Goal: Task Accomplishment & Management: Complete application form

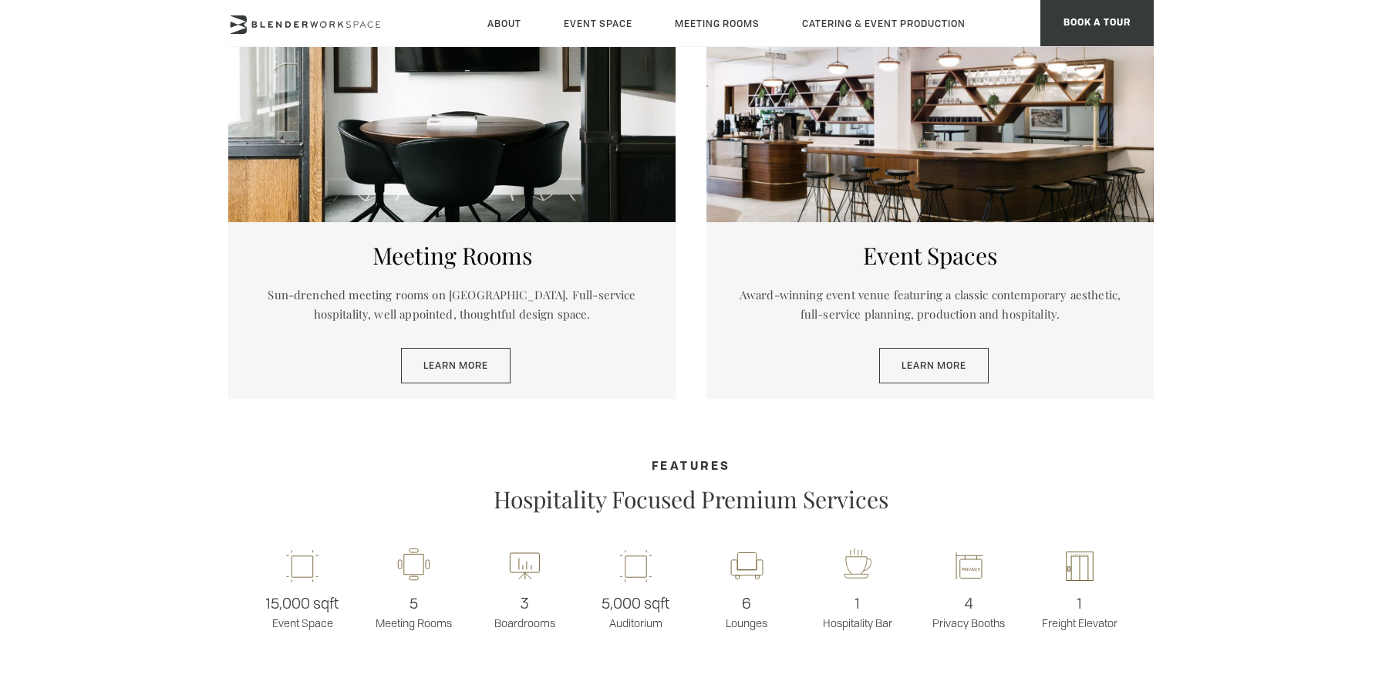
scroll to position [825, 0]
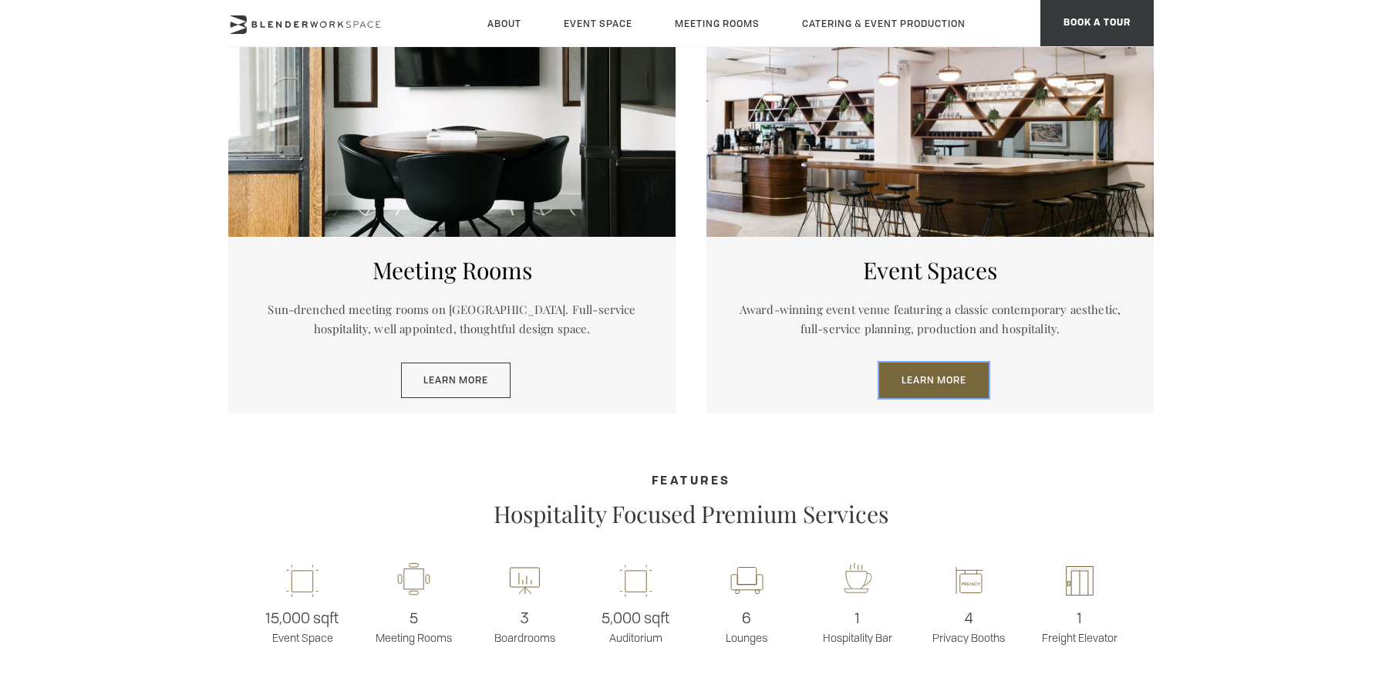
click at [925, 386] on link "Learn More" at bounding box center [934, 380] width 110 height 35
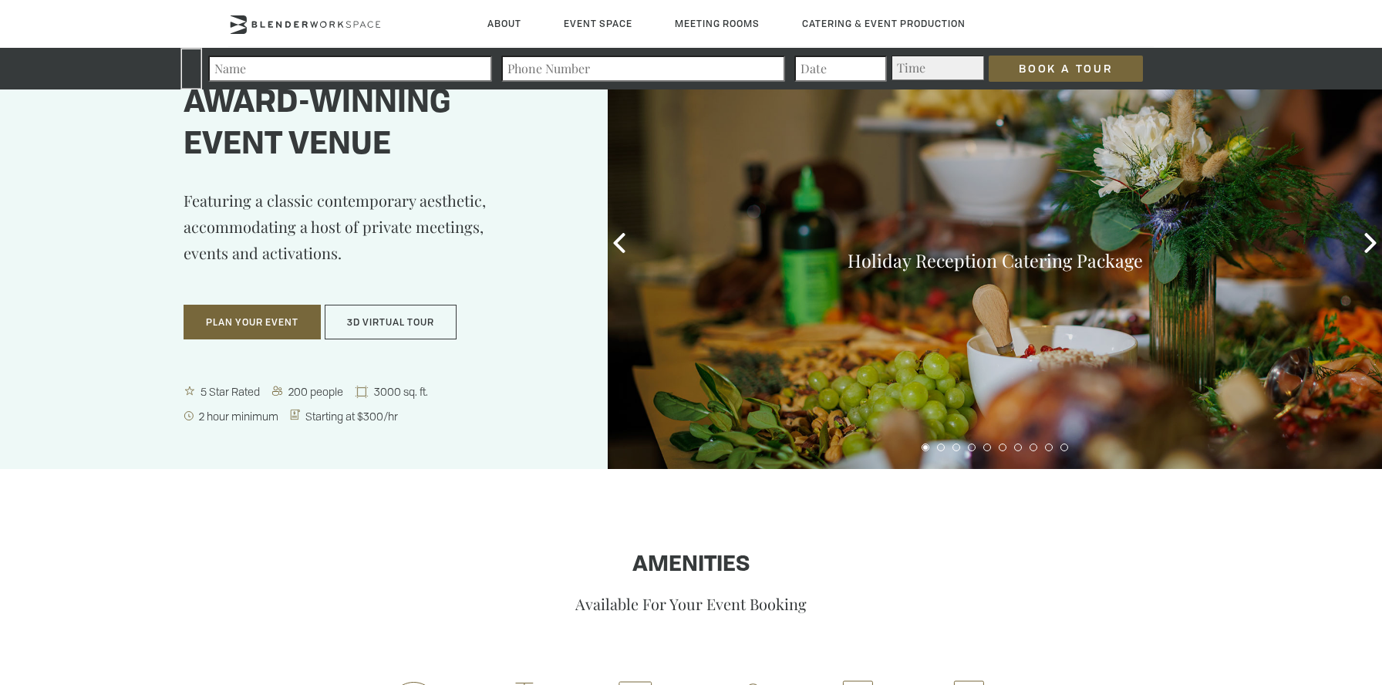
scroll to position [61, 0]
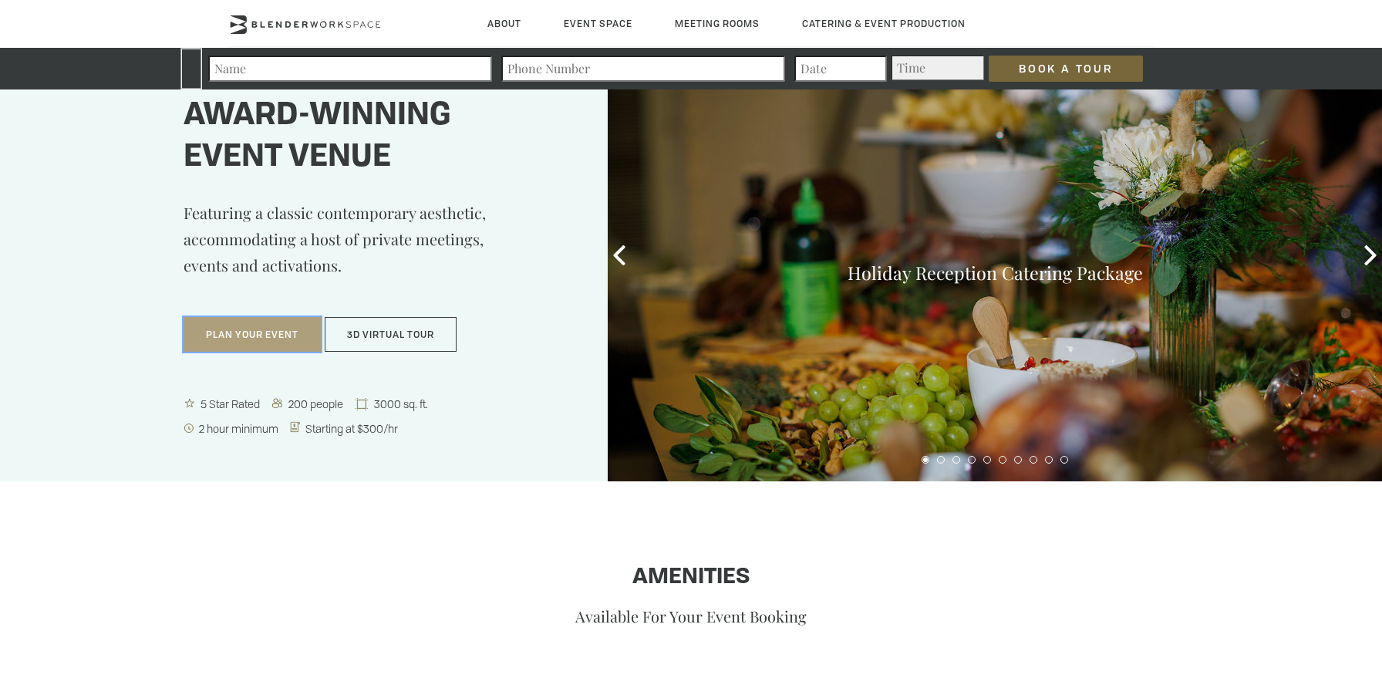
click at [255, 334] on button "Plan Your Event" at bounding box center [252, 334] width 137 height 35
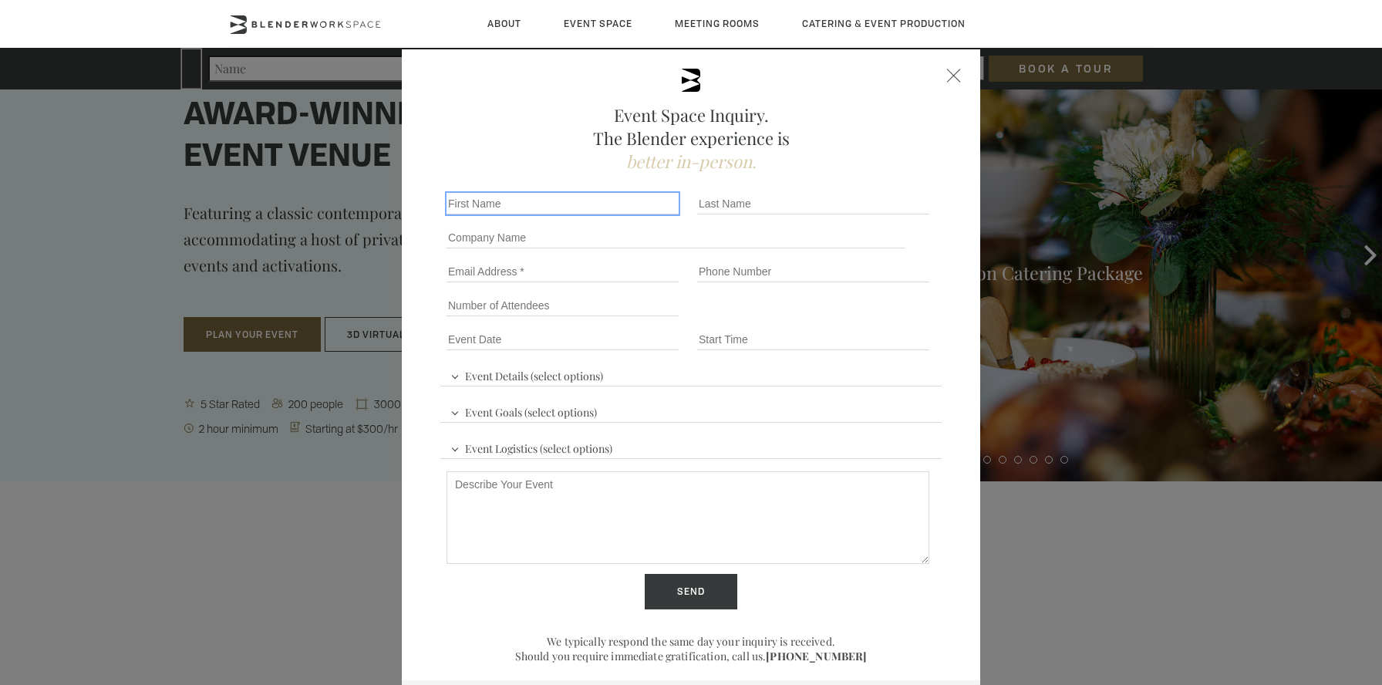
click at [491, 206] on input "First name *" at bounding box center [563, 204] width 232 height 22
type input "Omar"
type input "Bourgoub"
type input "obourgoub@gmail.com"
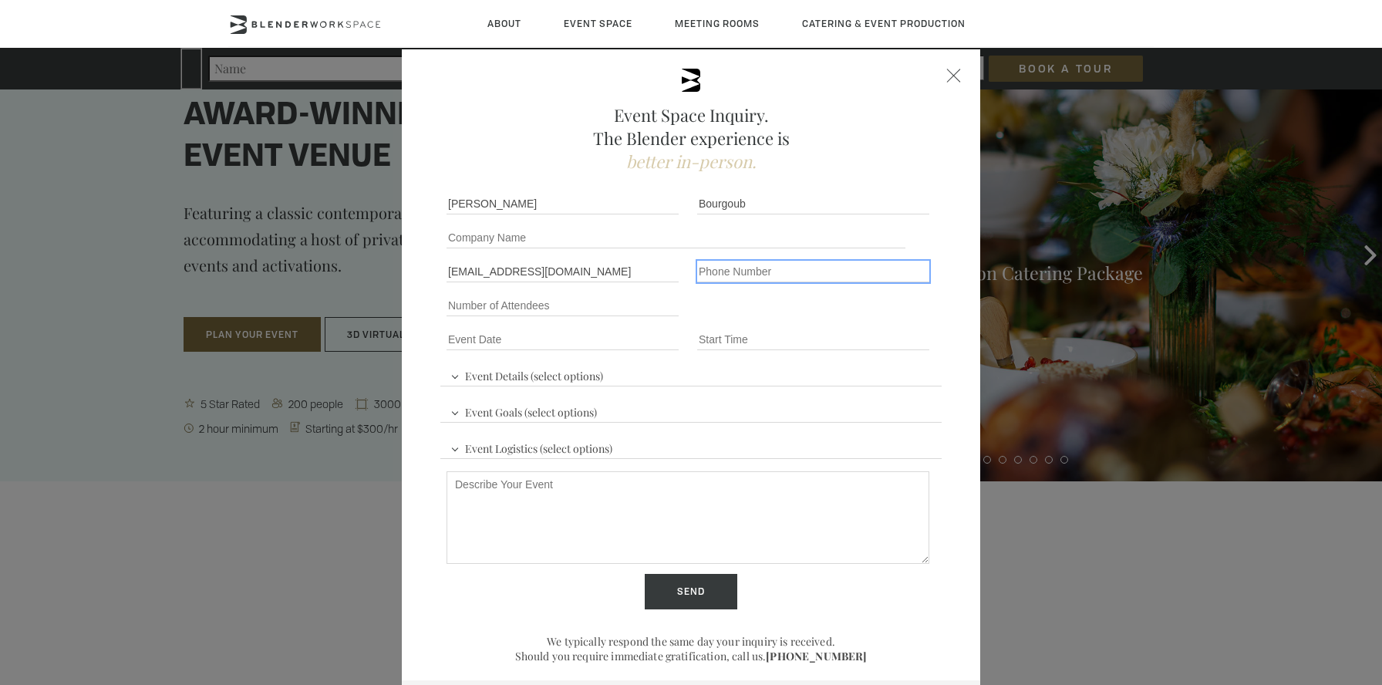
type input "4083146648"
click at [482, 267] on input "obourgoub@gmail.com" at bounding box center [563, 272] width 232 height 22
click at [508, 264] on input "obourgoub@gmail.com" at bounding box center [563, 272] width 232 height 22
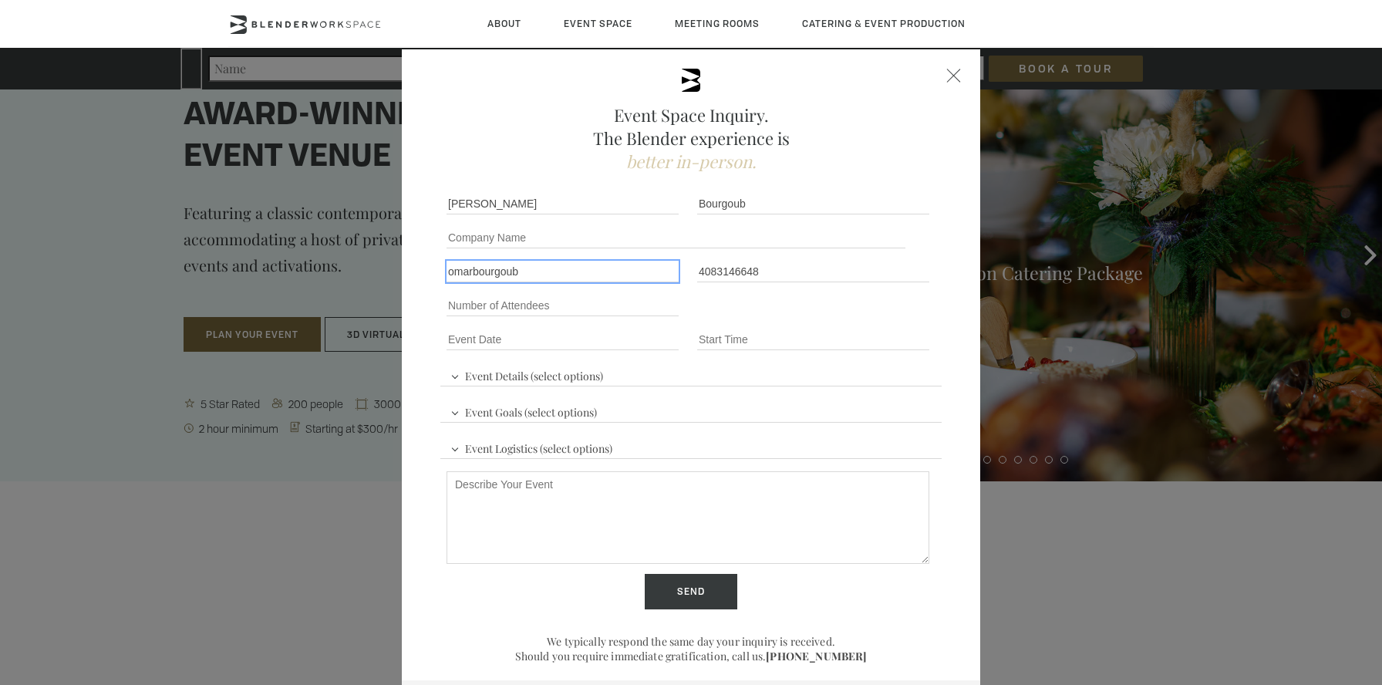
type input "omarbourgoub12@meta.com"
click at [528, 337] on input "Event Date *" at bounding box center [563, 340] width 232 height 22
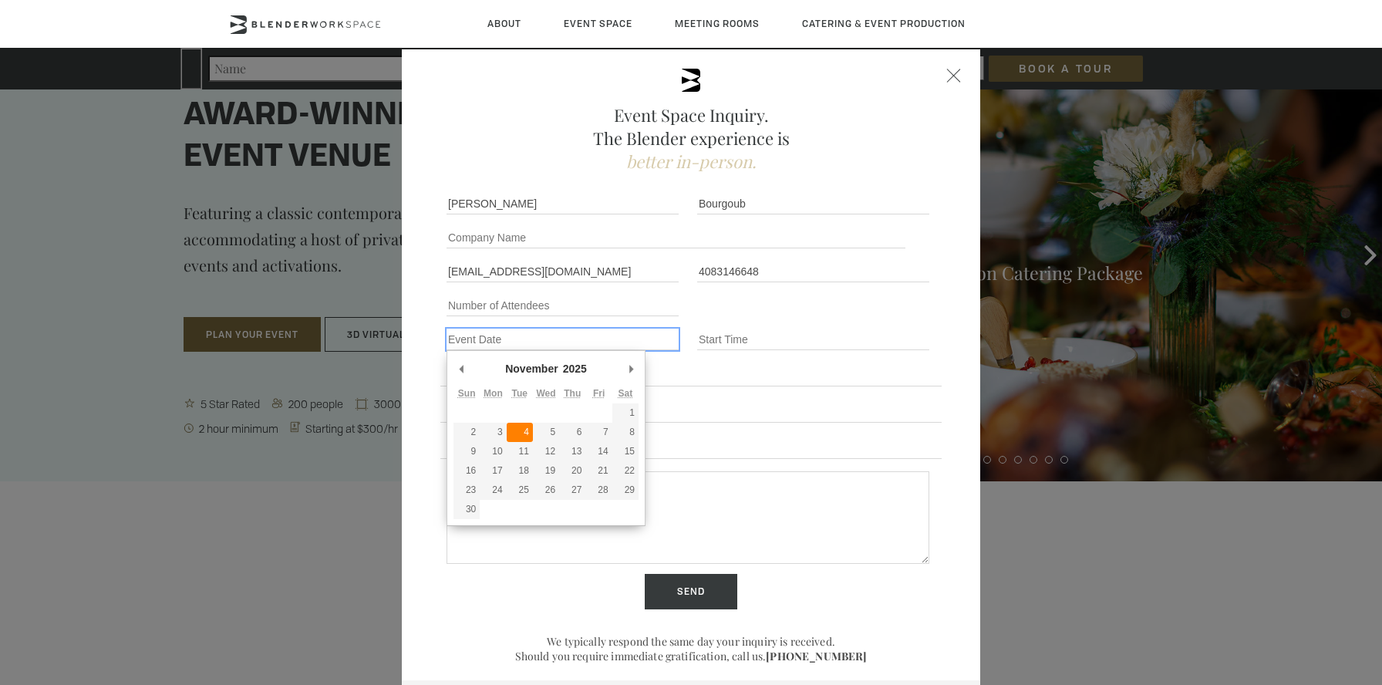
type div "2025-11-04"
type input "11/04/2025"
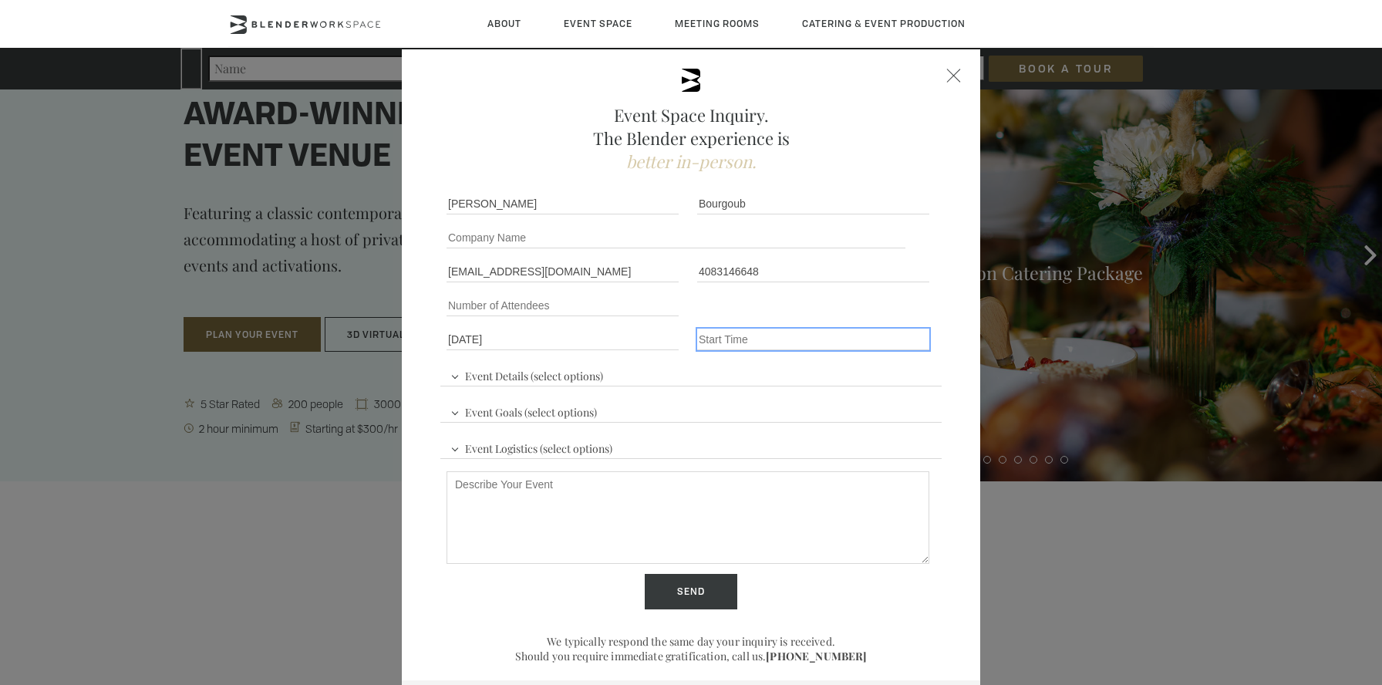
click at [740, 334] on input "Event Time" at bounding box center [813, 340] width 232 height 22
type input "1"
type input "9:30 am"
click at [547, 376] on span "Event Details (select options)" at bounding box center [527, 374] width 160 height 23
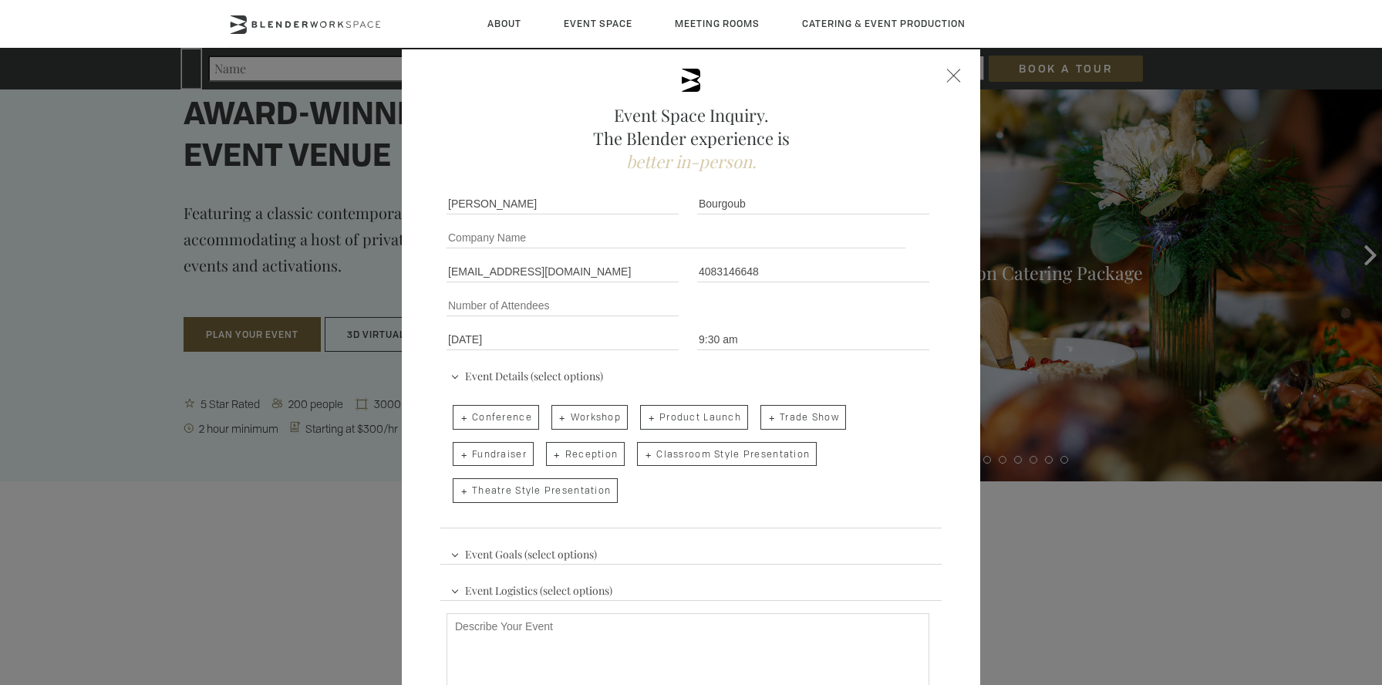
click at [605, 417] on span "Workshop" at bounding box center [589, 417] width 76 height 25
click at [555, 417] on input "Workshop" at bounding box center [550, 410] width 10 height 22
checkbox input "true"
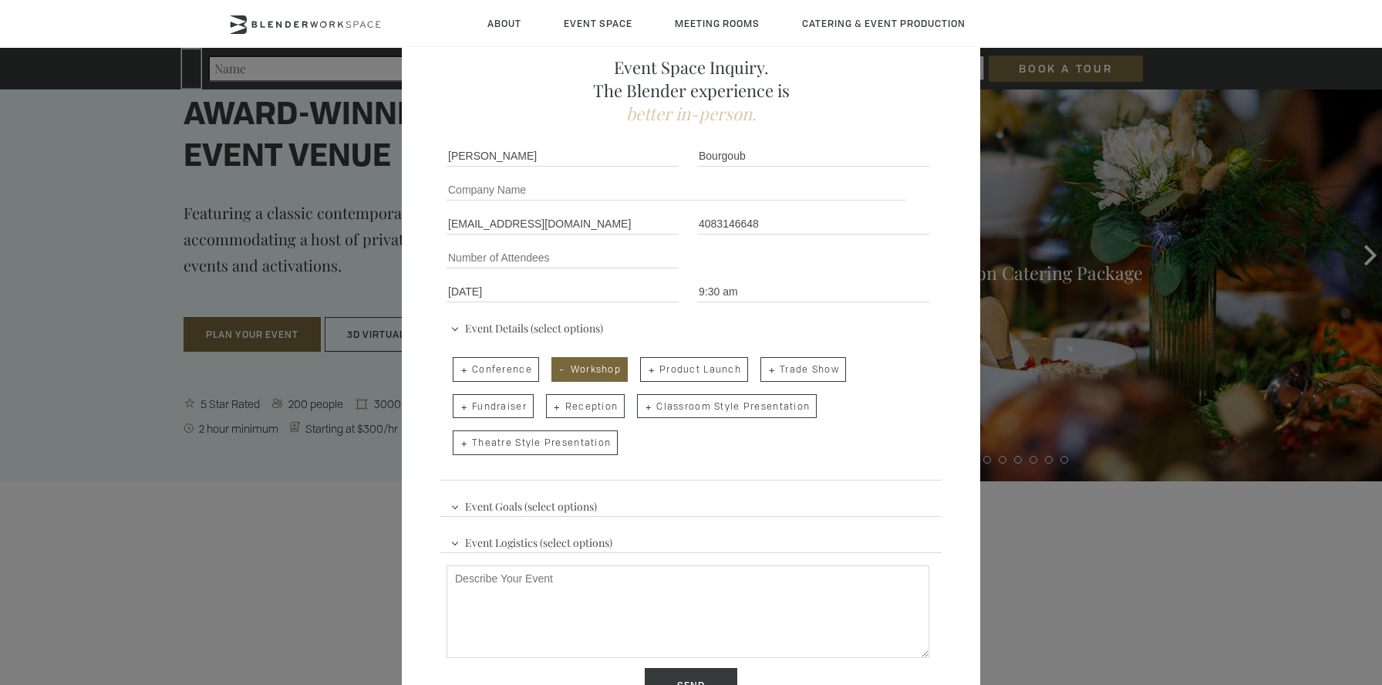
scroll to position [52, 0]
click at [506, 502] on span "Event Goals (select options)" at bounding box center [524, 500] width 154 height 23
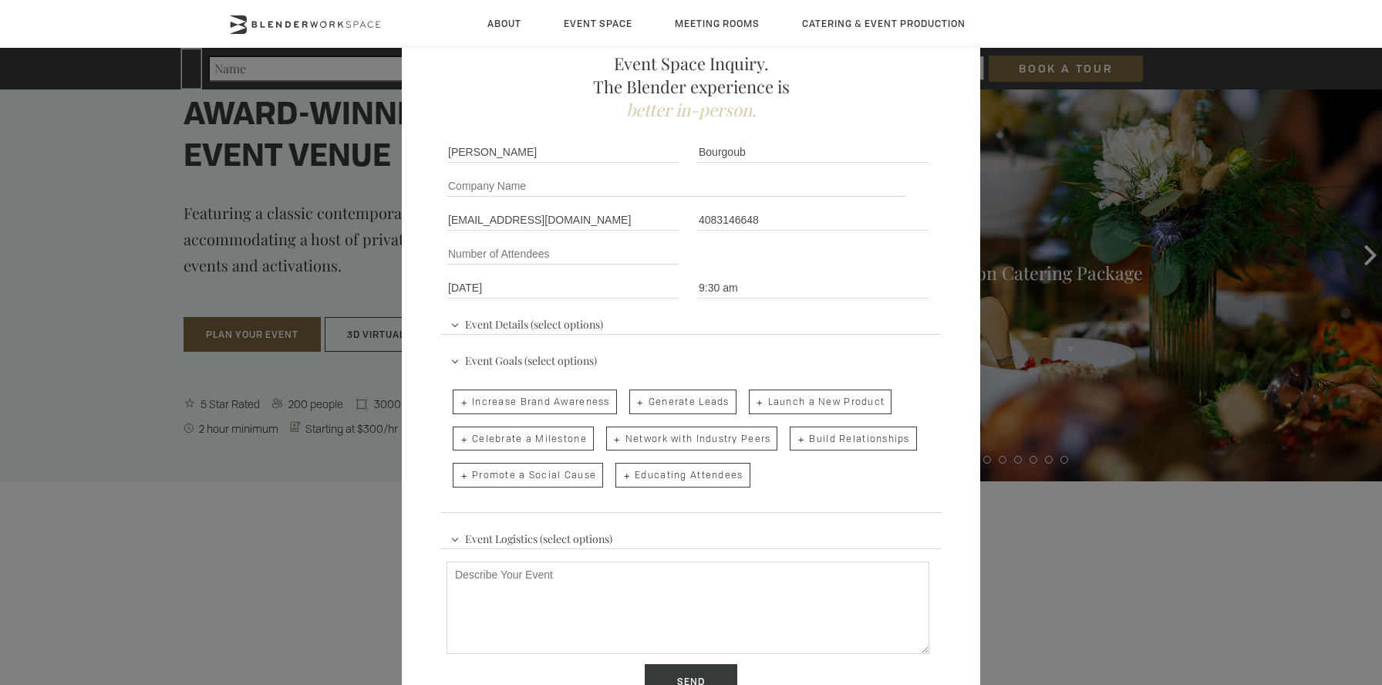
click at [835, 440] on span "Build Relationships" at bounding box center [853, 439] width 126 height 25
click at [794, 440] on input "Build Relationships" at bounding box center [789, 431] width 10 height 22
checkbox input "true"
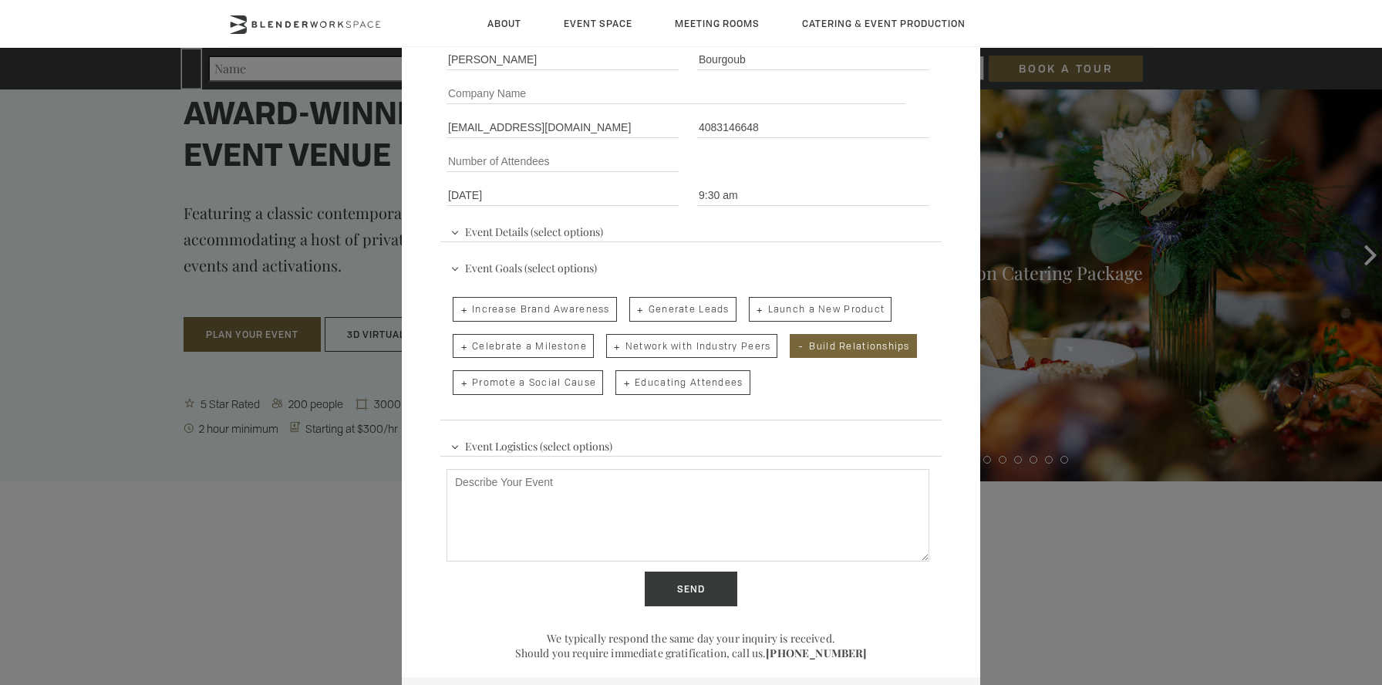
click at [514, 449] on span "Event Logistics (select options)" at bounding box center [532, 444] width 170 height 23
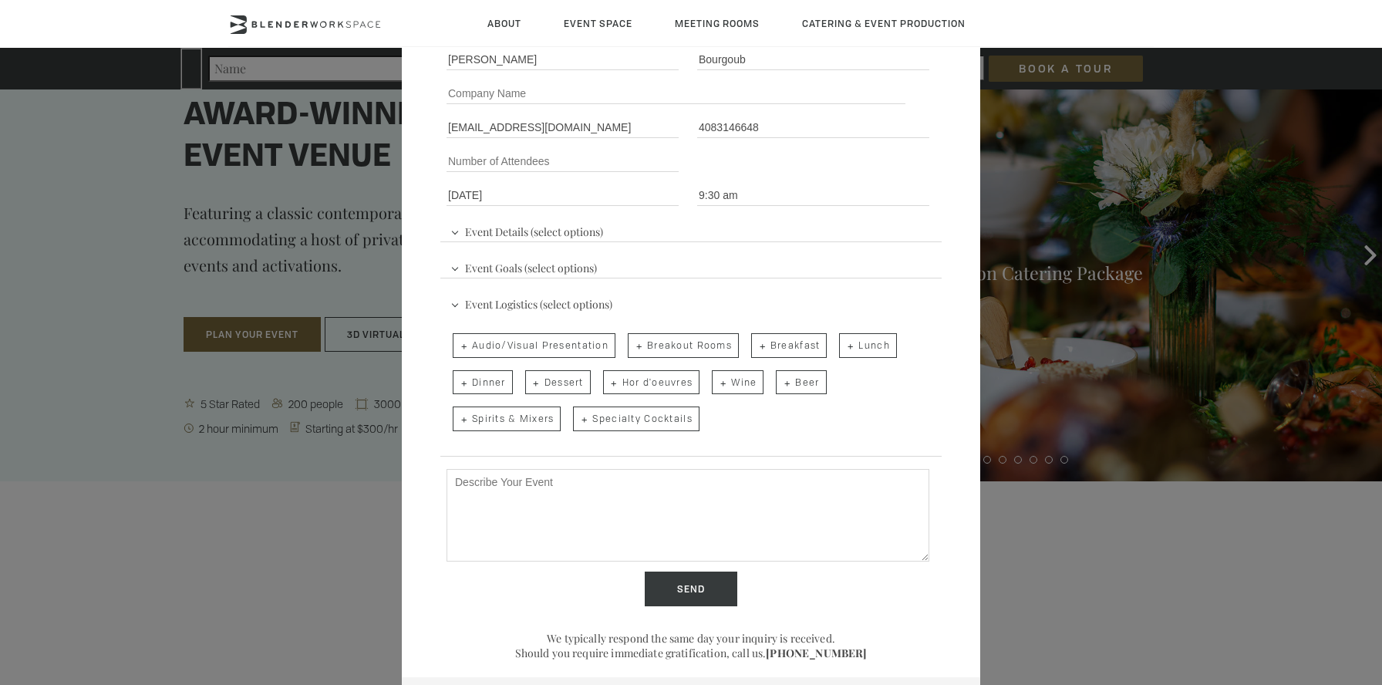
click at [521, 348] on span "Audio/Visual Presentation" at bounding box center [534, 345] width 163 height 25
click at [457, 348] on input "Audio/Visual Presentation" at bounding box center [452, 338] width 10 height 22
checkbox input "true"
click at [632, 518] on textarea "Describe Your Event" at bounding box center [688, 515] width 483 height 93
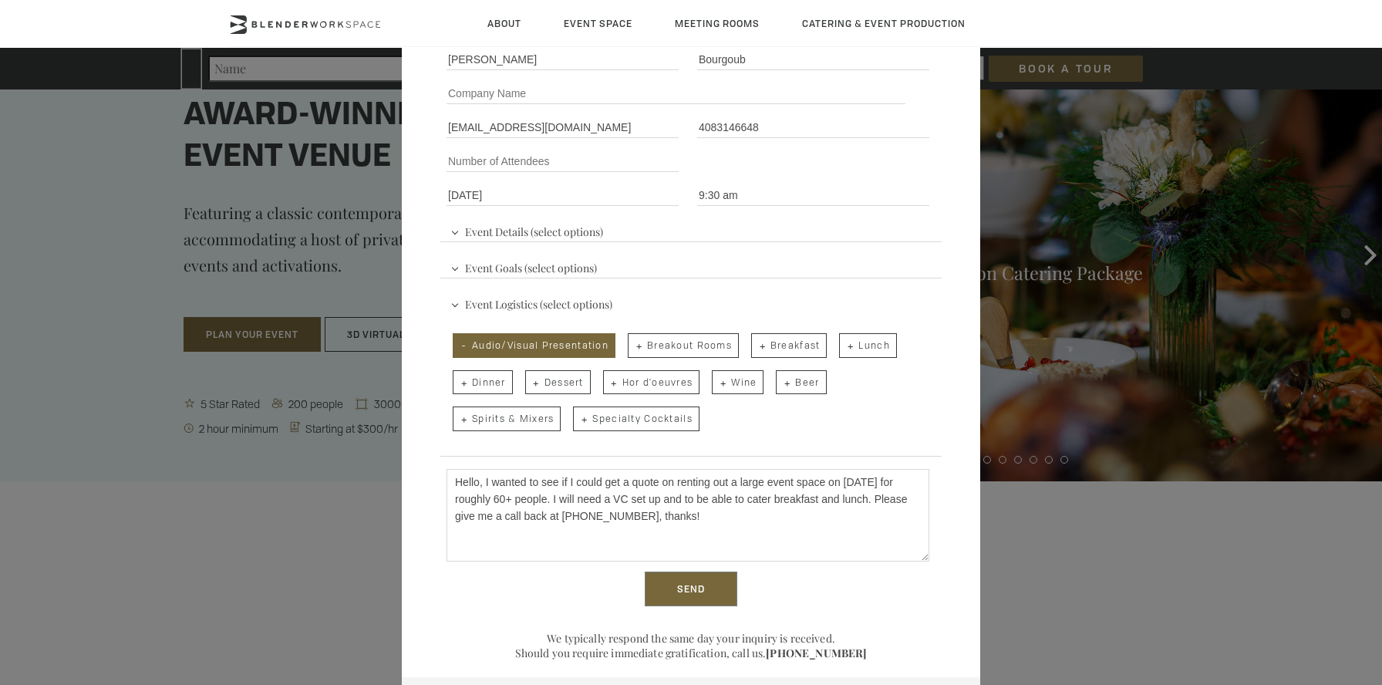
type textarea "Hello, I wanted to see if I could get a quote on renting out a large event spac…"
click at [693, 587] on input "Send" at bounding box center [691, 589] width 93 height 35
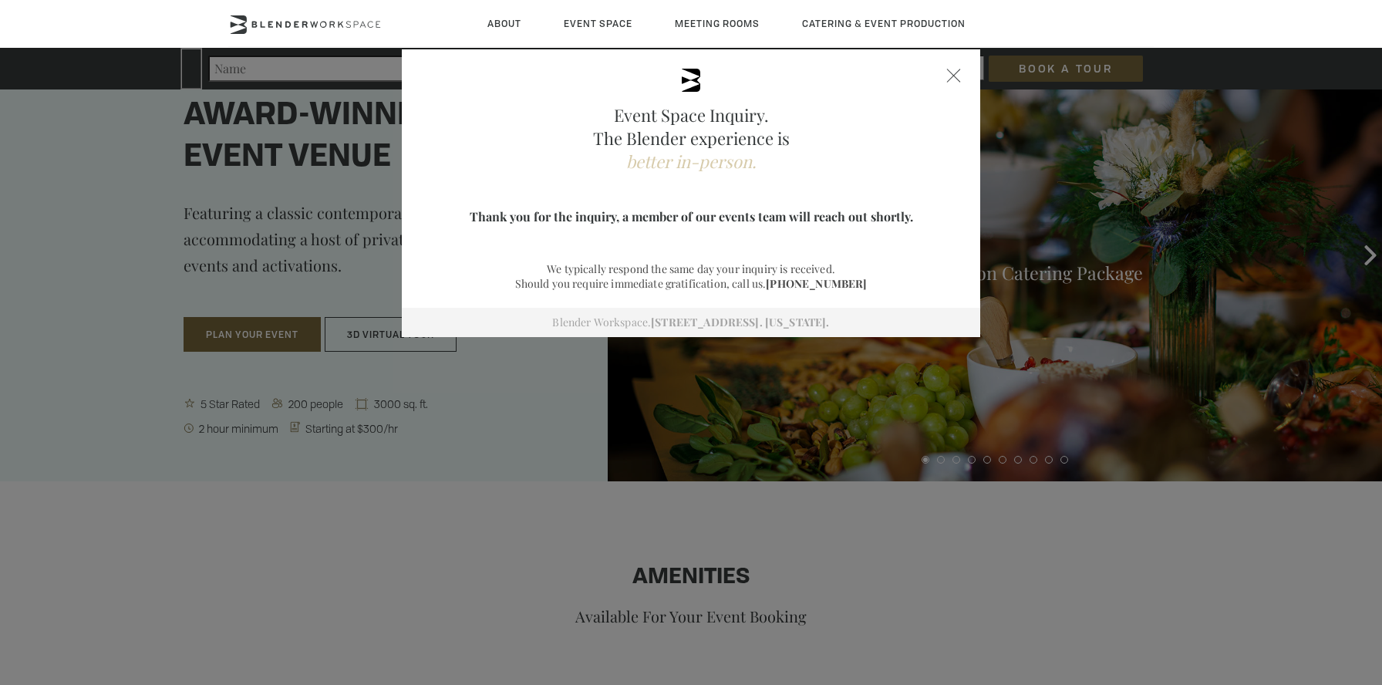
scroll to position [0, 0]
